Goal: Navigation & Orientation: Find specific page/section

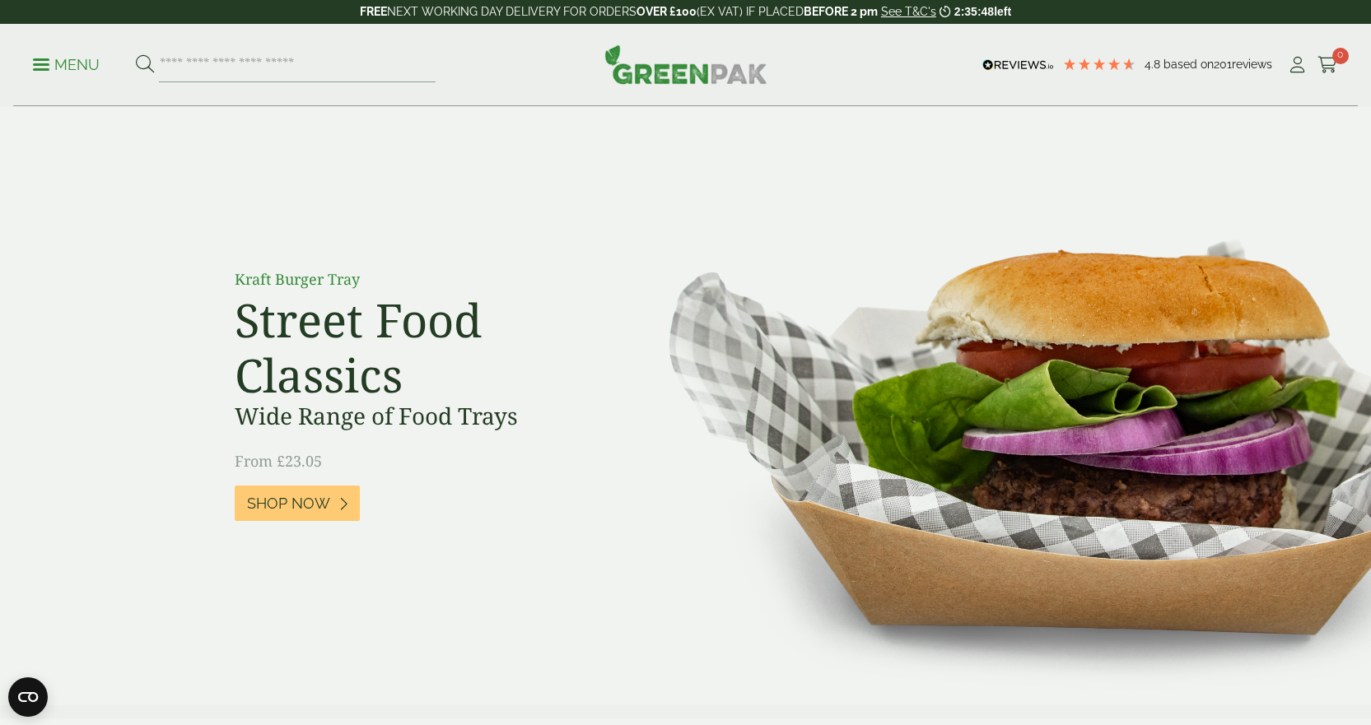
click at [372, 254] on div "Kraft Burger Tray Street Food Classics Wide Range of Food Trays From £23.05 Sho…" at bounding box center [686, 406] width 939 height 388
click at [291, 57] on input "search" at bounding box center [297, 65] width 277 height 35
click at [16, 62] on div "Menu 4.8 Based on 201" at bounding box center [685, 65] width 1371 height 82
click at [36, 70] on link "Menu" at bounding box center [66, 63] width 67 height 16
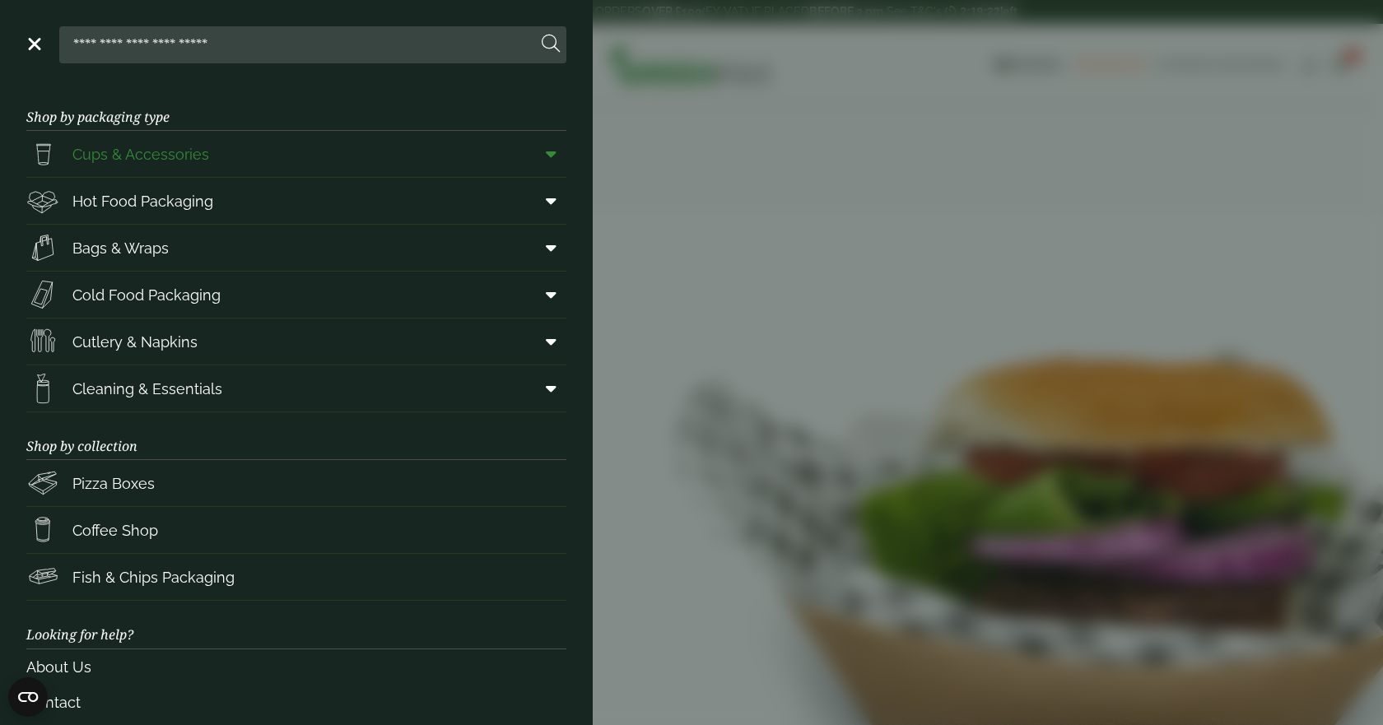
click at [163, 159] on span "Cups & Accessories" at bounding box center [140, 154] width 137 height 22
click at [546, 157] on icon at bounding box center [551, 154] width 11 height 16
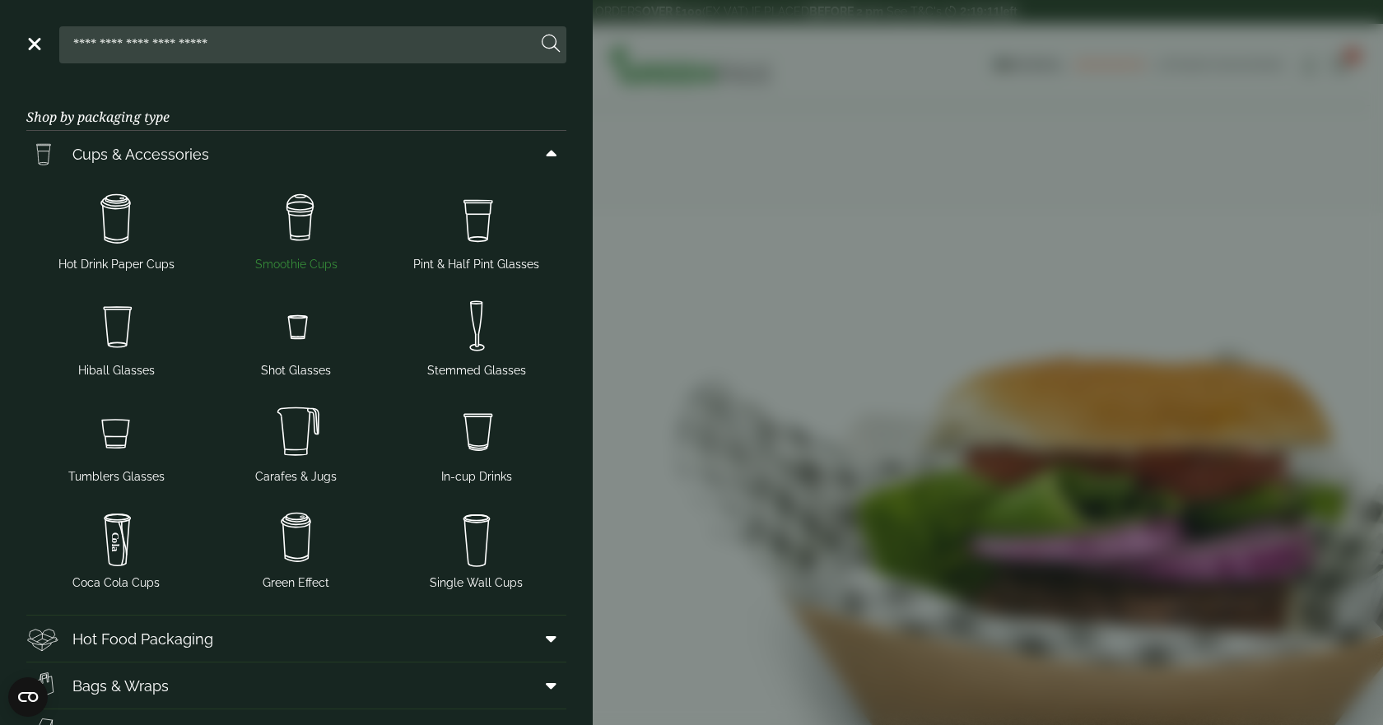
click at [310, 218] on img at bounding box center [296, 220] width 167 height 66
click at [298, 215] on img at bounding box center [296, 220] width 167 height 66
click at [304, 229] on img at bounding box center [296, 220] width 167 height 66
click at [297, 269] on span "Smoothie Cups" at bounding box center [296, 264] width 82 height 17
click at [849, 305] on aside "Close Shop by packaging type Cups & Accessories Hot Drink Paper Cups Smoothie C…" at bounding box center [691, 362] width 1383 height 725
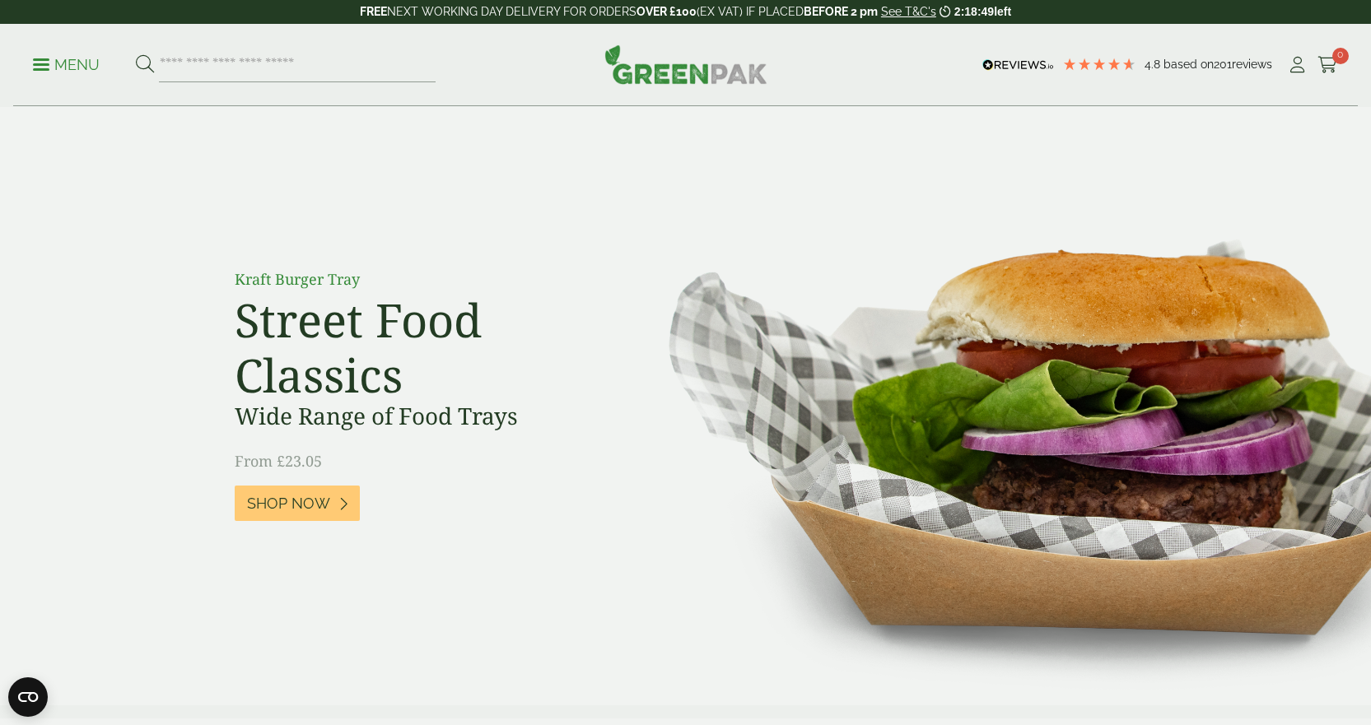
click at [44, 62] on p "Menu" at bounding box center [66, 65] width 67 height 20
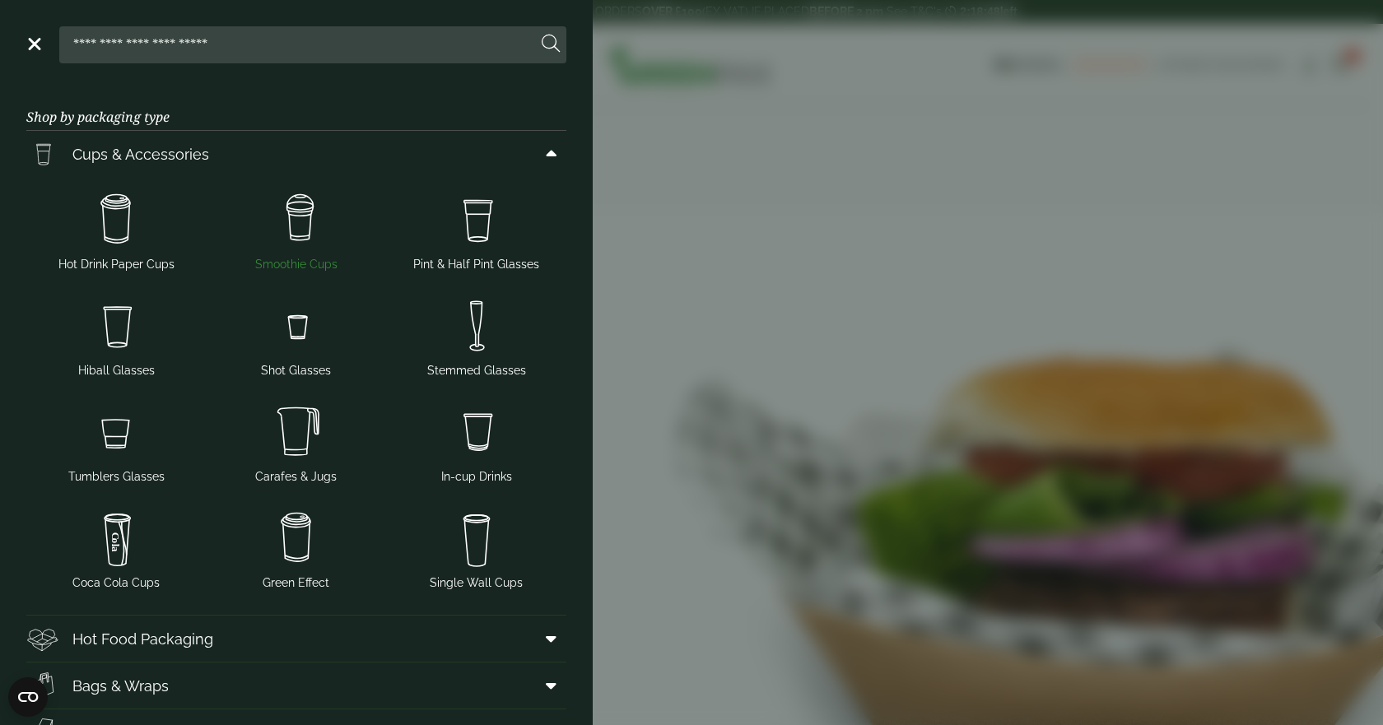
click at [299, 249] on img at bounding box center [296, 220] width 167 height 66
click at [292, 208] on img at bounding box center [296, 220] width 167 height 66
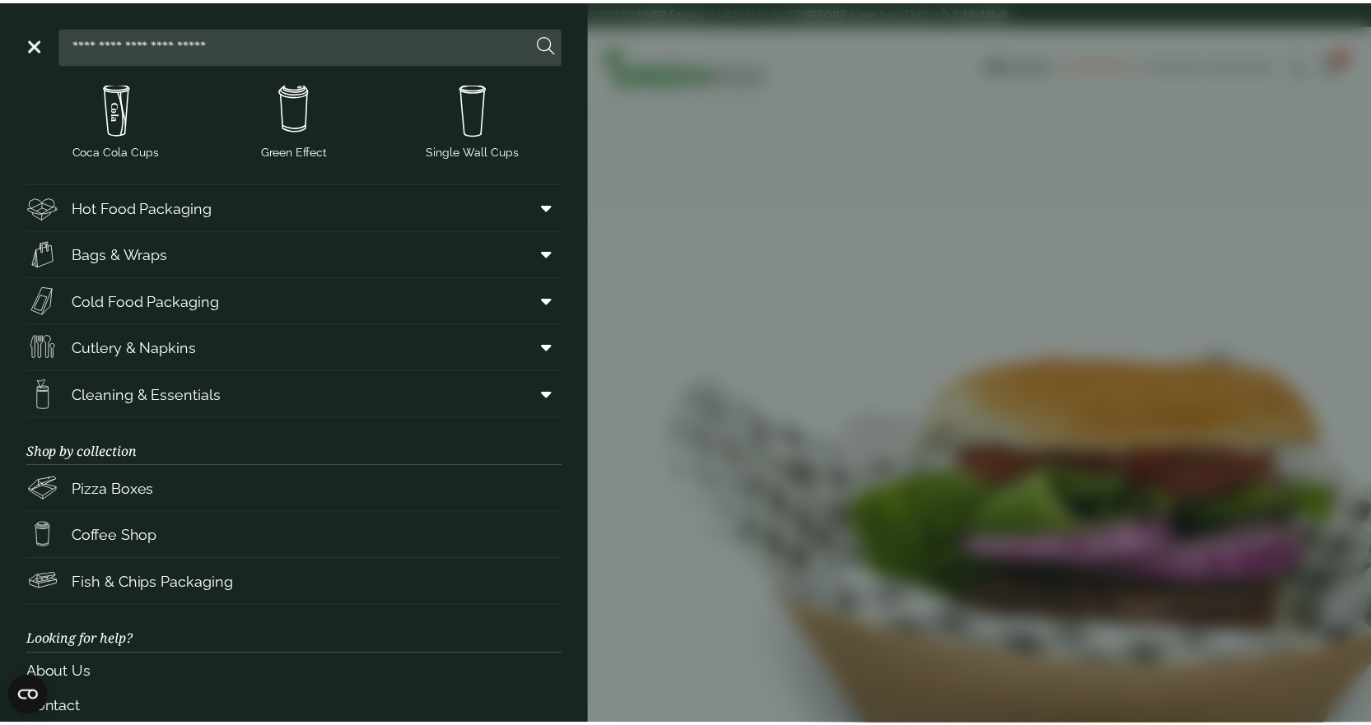
scroll to position [530, 0]
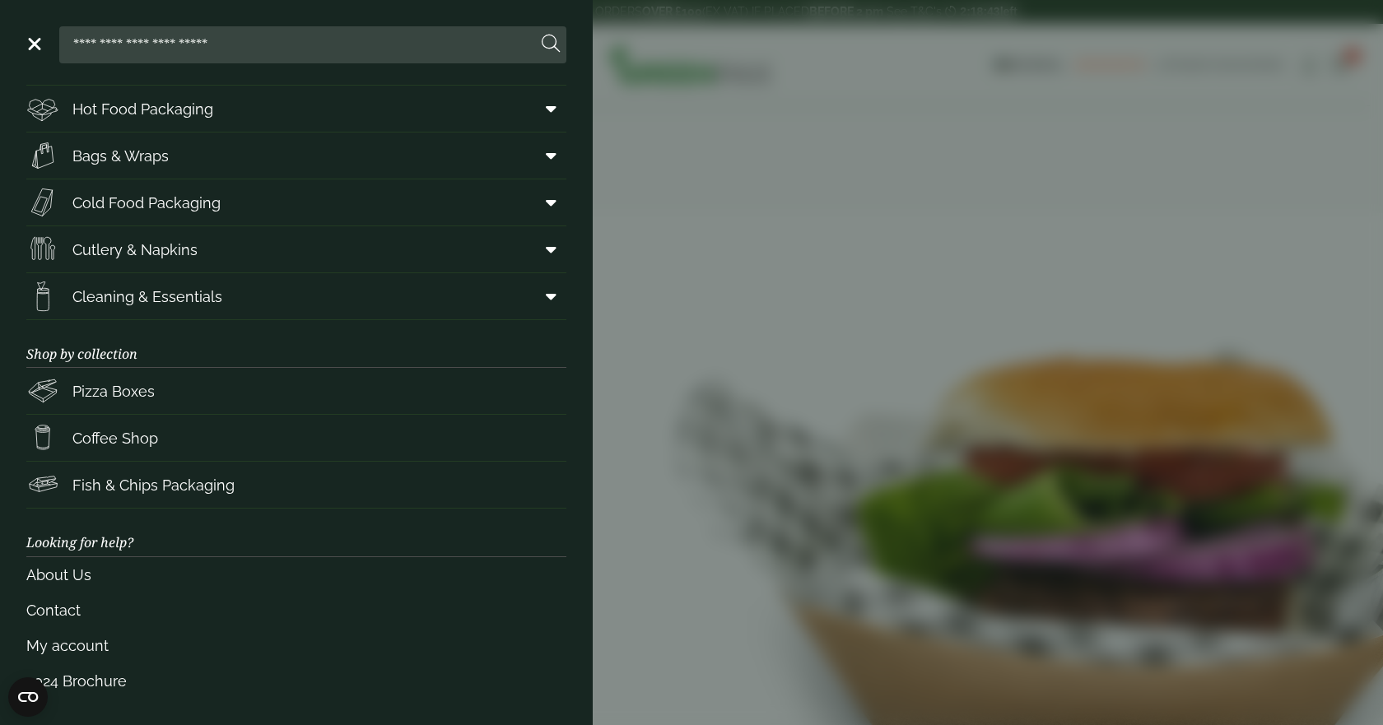
click at [967, 365] on aside "Close Shop by packaging type Cups & Accessories Hot Drink Paper Cups Smoothie C…" at bounding box center [691, 362] width 1383 height 725
